Goal: Communication & Community: Participate in discussion

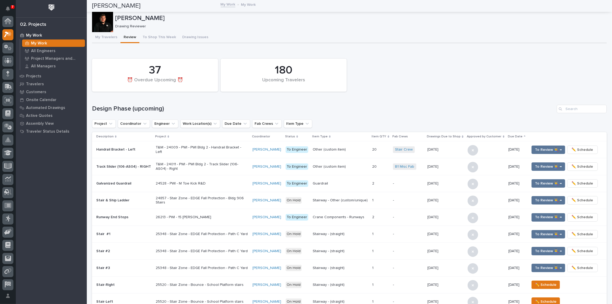
scroll to position [13, 0]
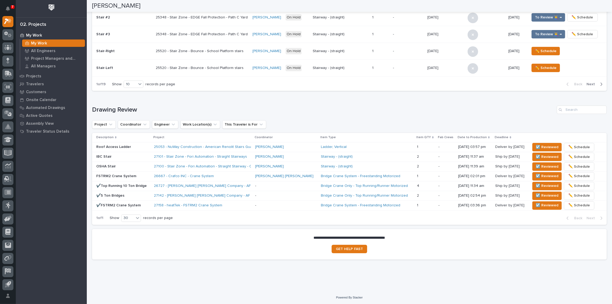
click at [146, 203] on p "✔️FSTRM2 Crane System" at bounding box center [122, 205] width 53 height 4
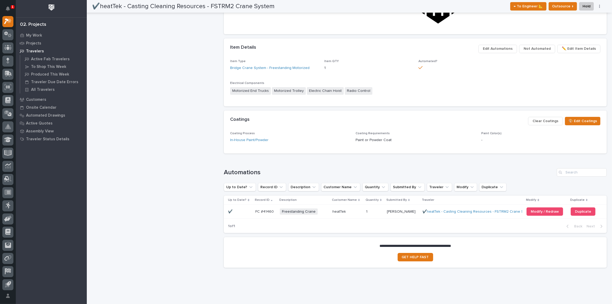
scroll to position [342, 0]
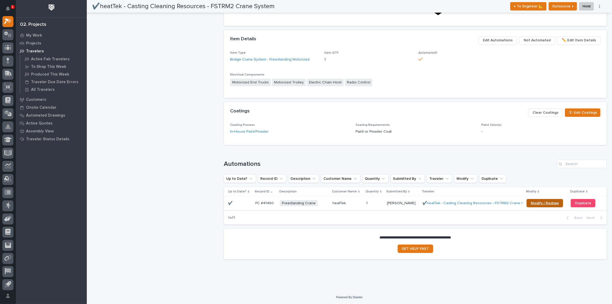
click at [542, 203] on span "Modify / Redraw" at bounding box center [545, 203] width 28 height 4
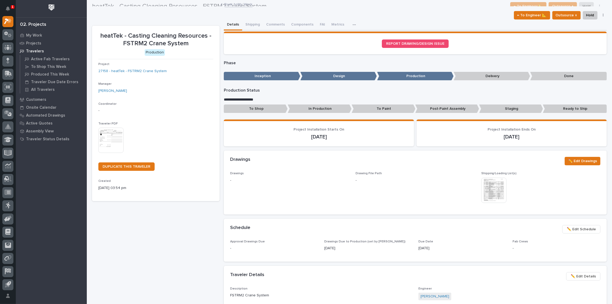
scroll to position [0, 0]
click at [269, 22] on button "Comments" at bounding box center [275, 24] width 25 height 11
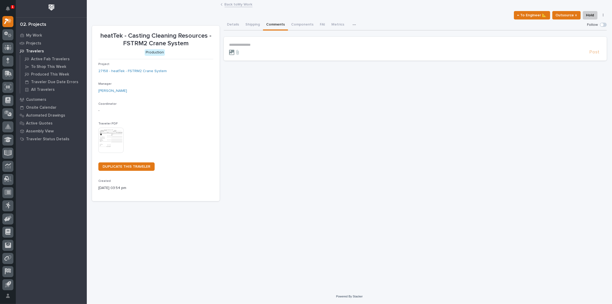
click at [229, 51] on icon at bounding box center [231, 52] width 5 height 5
click at [229, 50] on input "file" at bounding box center [229, 50] width 0 height 0
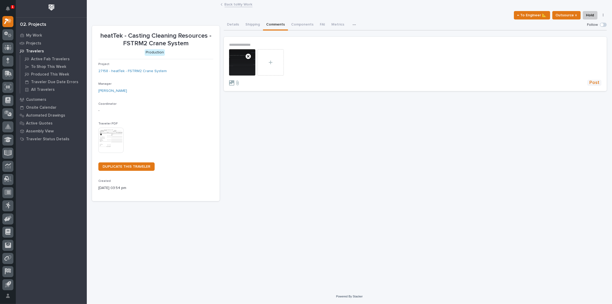
click at [595, 81] on span "Post" at bounding box center [594, 83] width 10 height 6
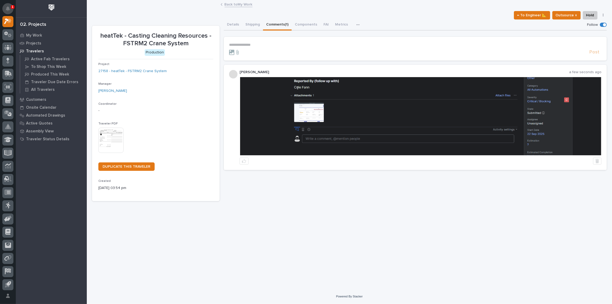
click at [11, 6] on button "Notifications" at bounding box center [7, 8] width 11 height 11
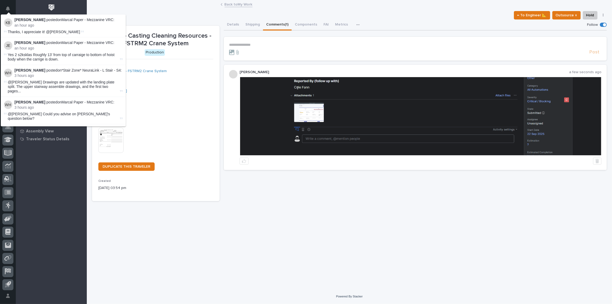
click at [307, 128] on img at bounding box center [420, 116] width 361 height 78
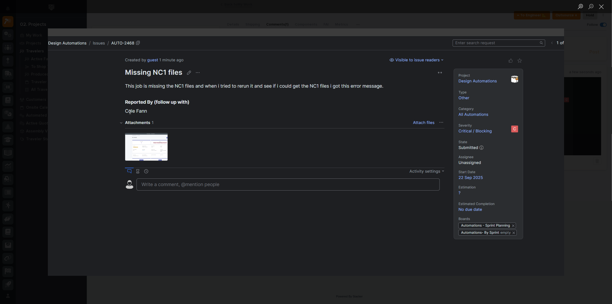
click at [144, 145] on img "Lightbox" at bounding box center [306, 151] width 516 height 247
click at [604, 8] on button "Close lightbox" at bounding box center [601, 6] width 11 height 9
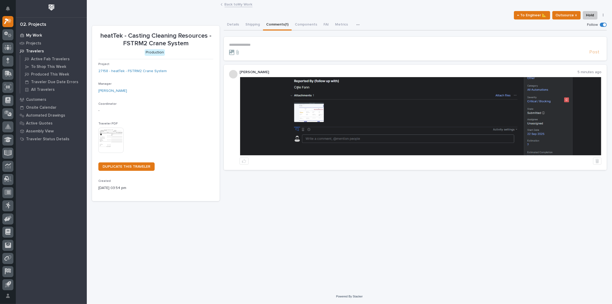
click at [36, 32] on div "My Work" at bounding box center [51, 35] width 68 height 7
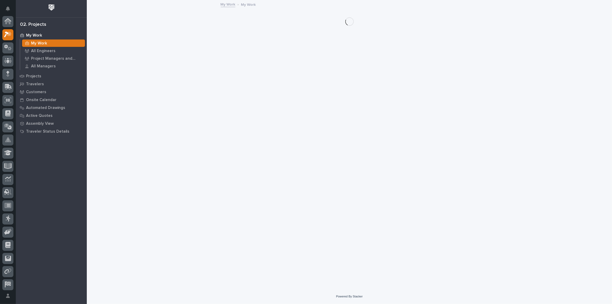
scroll to position [13, 0]
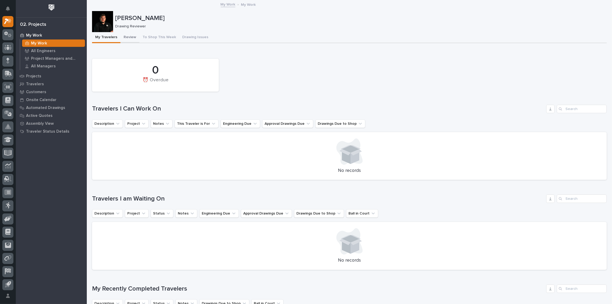
click at [126, 39] on button "Review" at bounding box center [129, 37] width 19 height 11
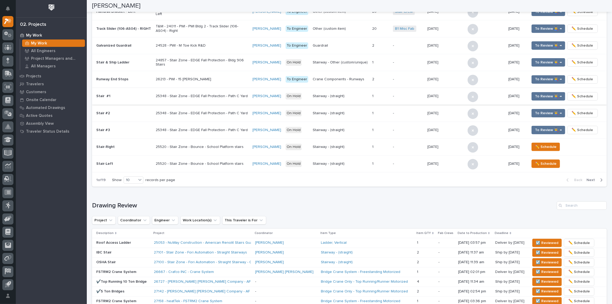
scroll to position [66, 0]
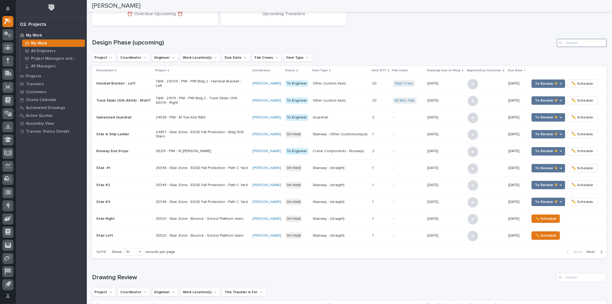
click at [574, 43] on input "Search" at bounding box center [582, 43] width 50 height 8
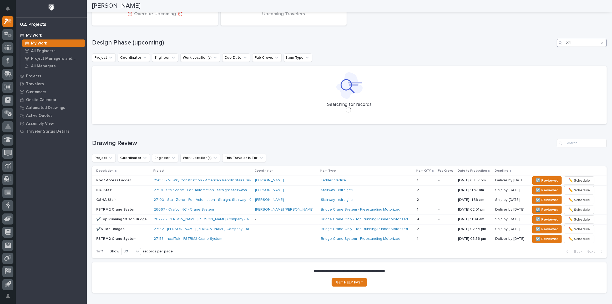
scroll to position [0, 0]
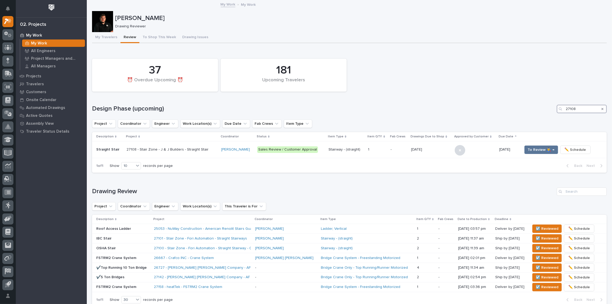
drag, startPoint x: 587, startPoint y: 105, endPoint x: 471, endPoint y: 113, distance: 116.2
click at [489, 111] on div "Design Phase (upcoming) 27108" at bounding box center [349, 109] width 515 height 8
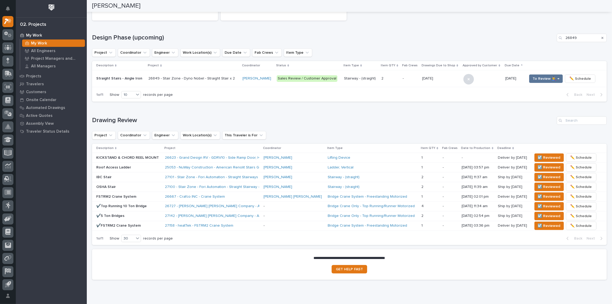
scroll to position [63, 0]
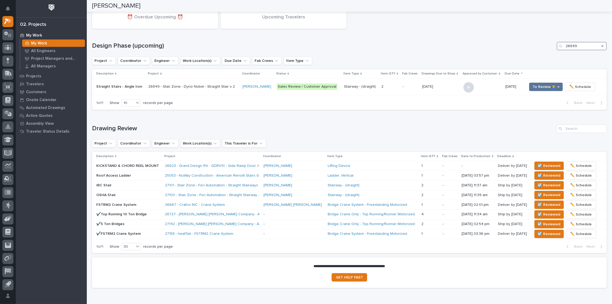
drag, startPoint x: 587, startPoint y: 45, endPoint x: 504, endPoint y: 48, distance: 82.9
click at [504, 48] on div "Design Phase (upcoming) 26849" at bounding box center [349, 46] width 515 height 8
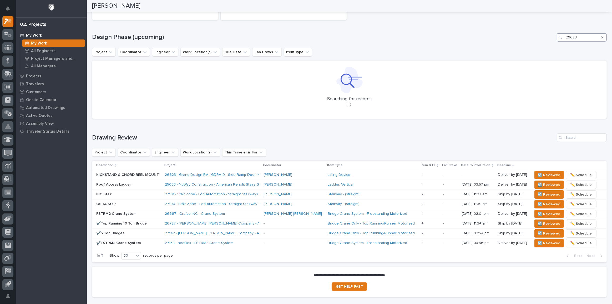
scroll to position [73, 0]
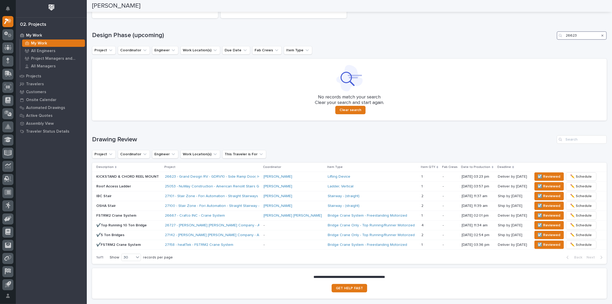
type input "26623"
click at [540, 243] on span "☑️ Reviewed" at bounding box center [549, 244] width 23 height 6
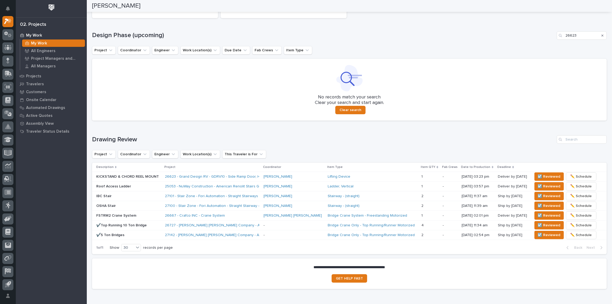
scroll to position [68, 0]
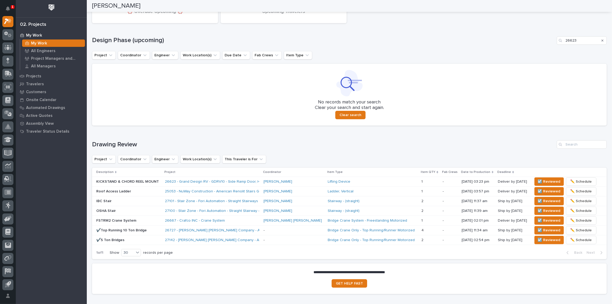
click at [148, 180] on p "KICKSTAND & CHORD REEL MOUNT" at bounding box center [128, 181] width 64 height 4
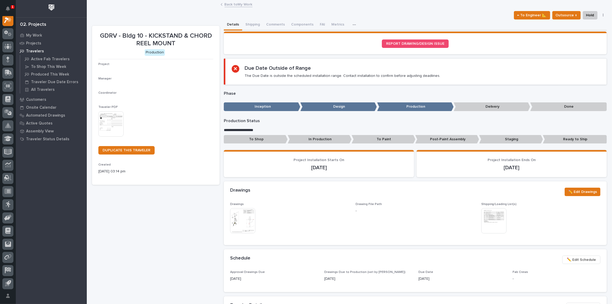
scroll to position [13, 0]
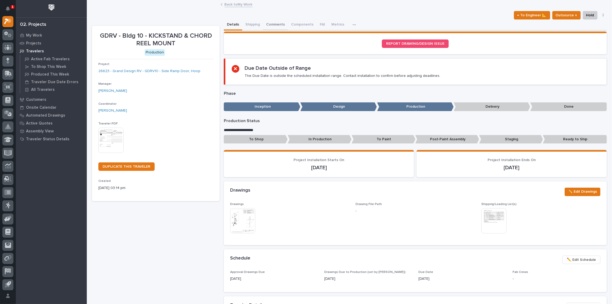
click at [271, 21] on button "Comments" at bounding box center [275, 24] width 25 height 11
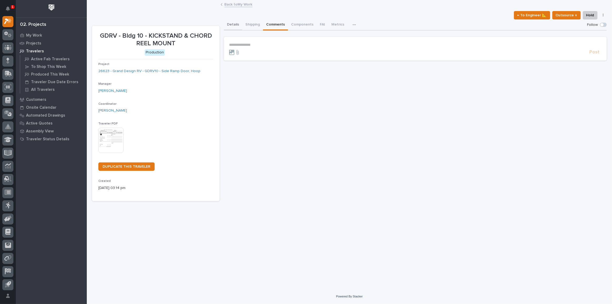
click at [230, 26] on button "Details" at bounding box center [233, 24] width 18 height 11
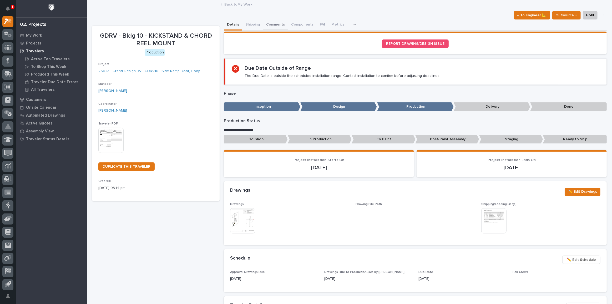
click at [278, 21] on button "Comments" at bounding box center [275, 24] width 25 height 11
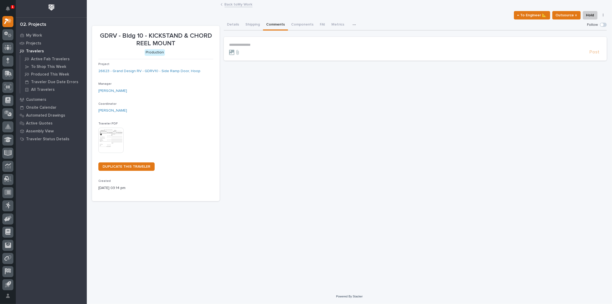
click at [250, 46] on p "**********" at bounding box center [415, 45] width 372 height 4
drag, startPoint x: 296, startPoint y: 46, endPoint x: 308, endPoint y: 43, distance: 12.1
click at [308, 43] on p "**********" at bounding box center [415, 45] width 372 height 5
click at [297, 44] on span "**********" at bounding box center [280, 45] width 36 height 4
drag, startPoint x: 302, startPoint y: 46, endPoint x: 334, endPoint y: 46, distance: 31.8
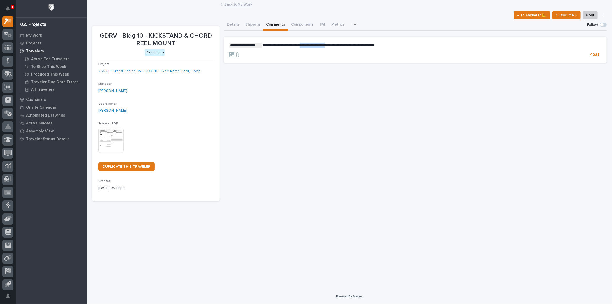
click at [334, 46] on span "**********" at bounding box center [318, 45] width 112 height 4
copy span "**********"
click at [375, 45] on span "**********" at bounding box center [318, 45] width 112 height 4
click at [428, 46] on p "**********" at bounding box center [415, 45] width 372 height 5
click at [593, 54] on span "Post" at bounding box center [594, 55] width 10 height 6
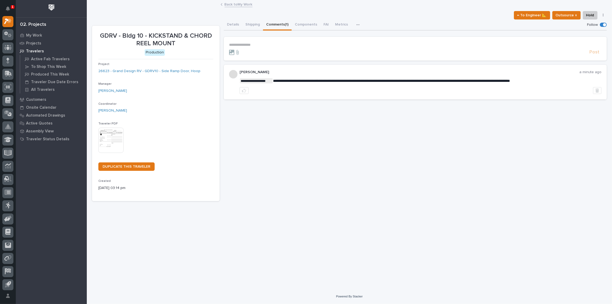
click at [12, 8] on p "1" at bounding box center [13, 7] width 2 height 4
click at [8, 9] on icon "Notifications" at bounding box center [8, 8] width 4 height 5
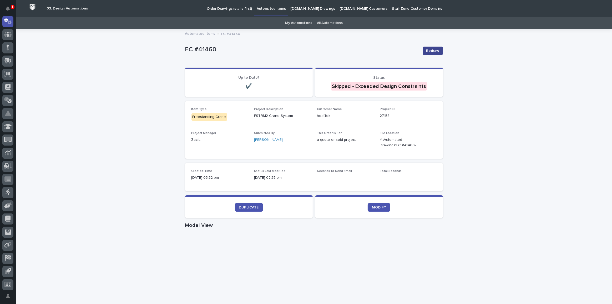
click at [429, 53] on span "Redraw" at bounding box center [432, 50] width 13 height 5
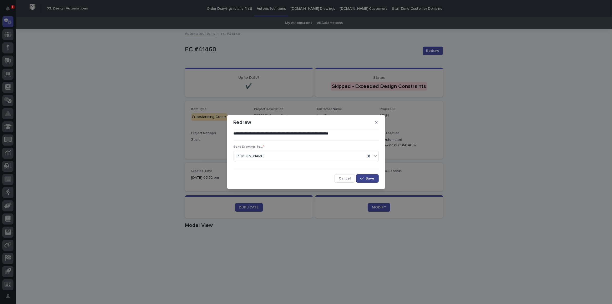
click at [368, 179] on span "Save" at bounding box center [370, 178] width 9 height 4
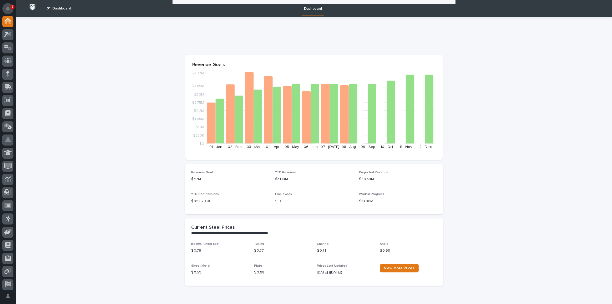
scroll to position [191, 0]
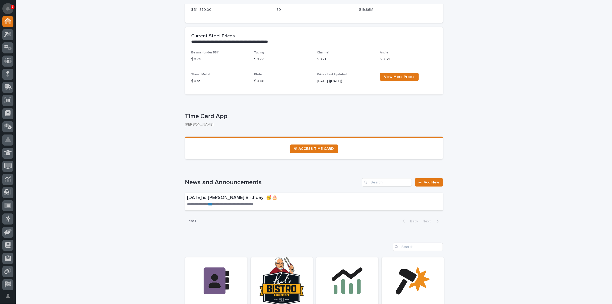
click at [8, 5] on button "Notifications" at bounding box center [7, 8] width 11 height 11
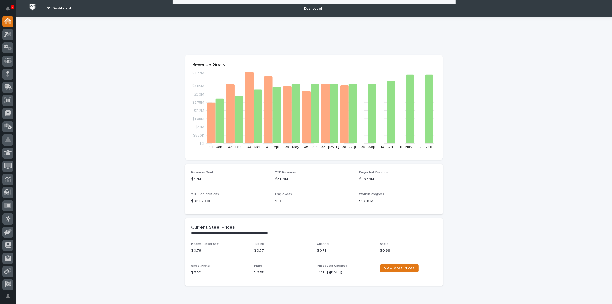
scroll to position [191, 0]
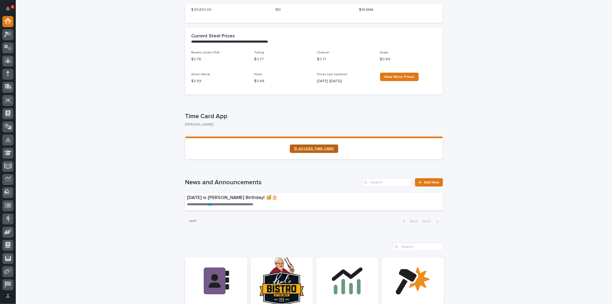
click at [318, 149] on span "⏲ ACCESS TIME CARD" at bounding box center [314, 149] width 40 height 4
